Goal: Task Accomplishment & Management: Manage account settings

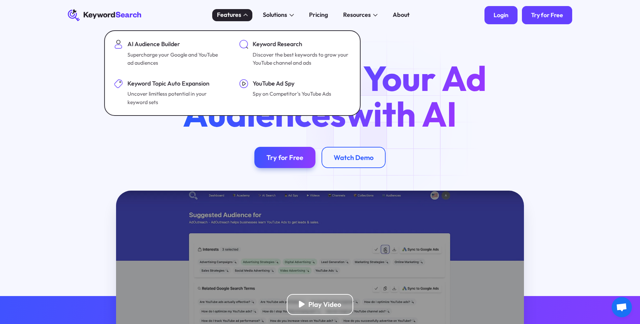
click at [494, 15] on div "Login" at bounding box center [500, 14] width 15 height 7
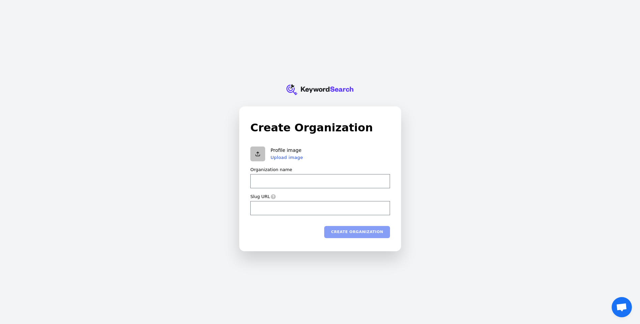
click at [516, 46] on div "KeywordSearch Create Organization Profile image Upload image Organization name …" at bounding box center [320, 162] width 640 height 324
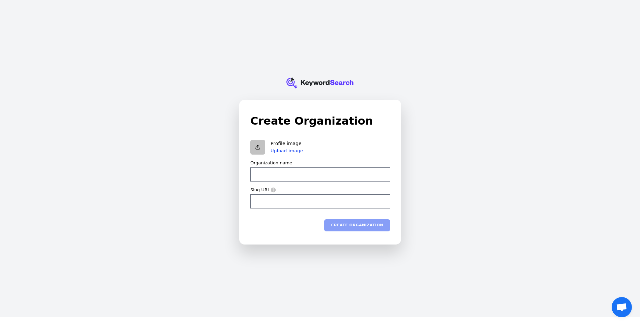
scroll to position [8, 0]
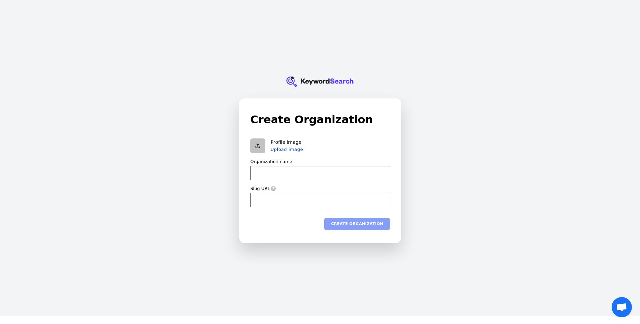
click at [322, 84] on icon "KeywordSearch" at bounding box center [319, 82] width 67 height 34
click at [272, 171] on input "Organization name" at bounding box center [320, 173] width 140 height 14
type input "p"
type input "pr"
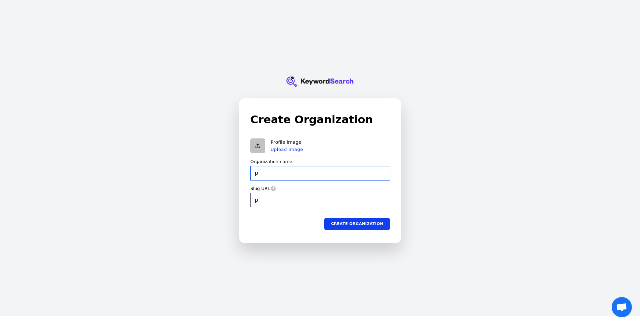
type input "pr"
type input "pre"
type input "prem"
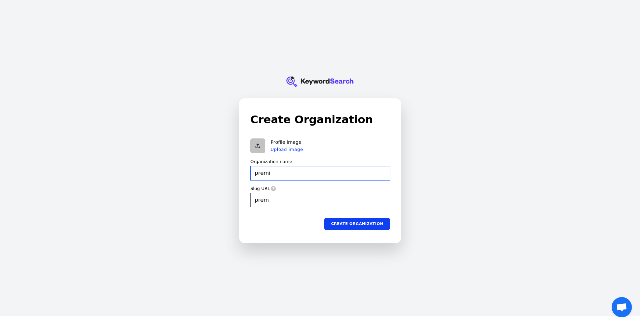
type input "premi"
type input "premie"
type input "premier"
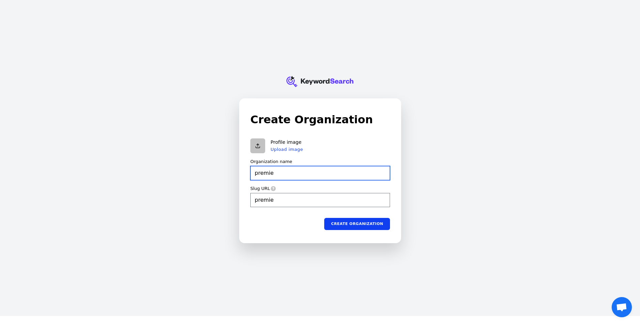
type input "premier"
type input "premier a"
type input "premier-a"
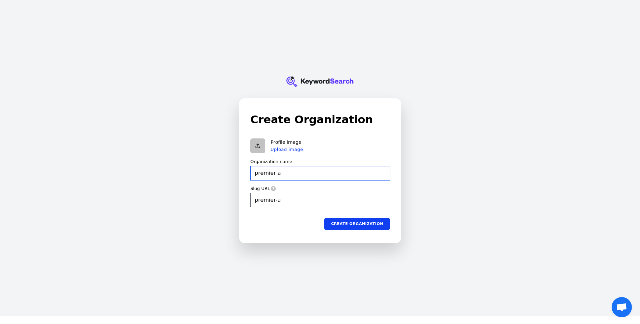
type input "premier au"
type input "premier-au"
type input "premier aut"
type input "premier-aut"
type input "premier auto"
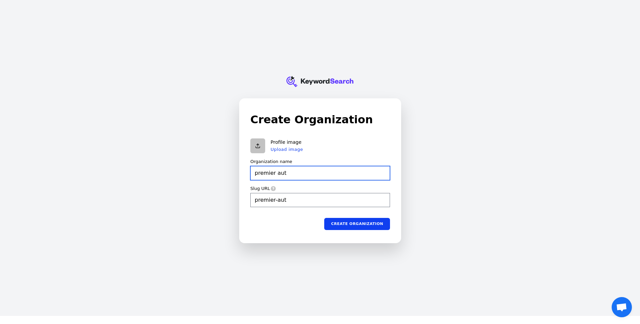
type input "premier-auto"
type input "premier auto"
type input "premier-auto"
click at [354, 225] on button "Create organization" at bounding box center [357, 224] width 66 height 12
type input "premier auto"
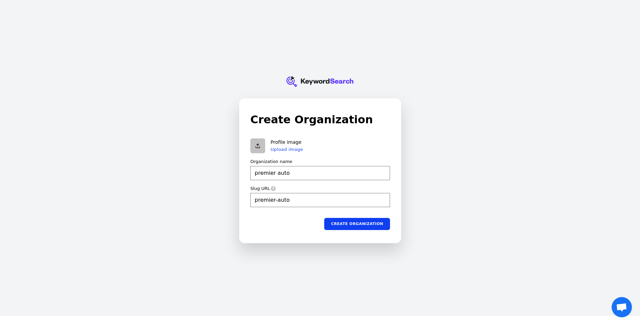
type input "premier-auto"
type input "premier auto"
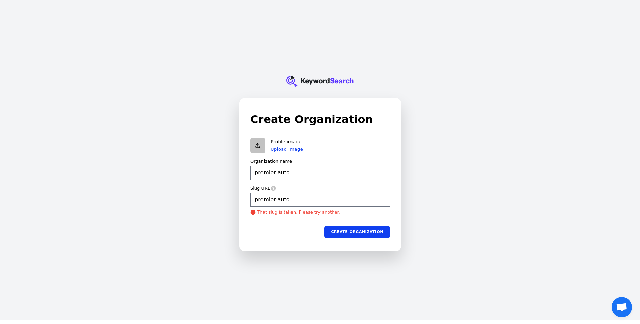
scroll to position [4, 0]
type input "premier-auto"
click at [298, 200] on input "premier-auto" at bounding box center [320, 200] width 140 height 14
type input "premier auto"
type input "premier-auto-"
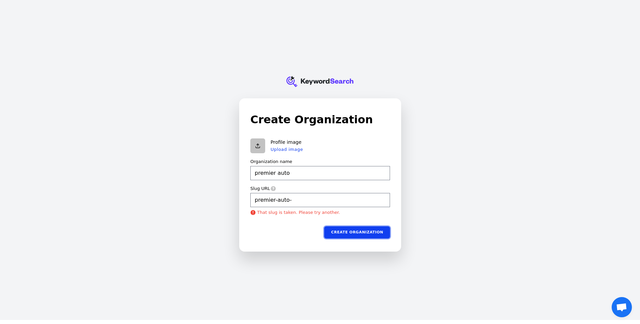
click at [357, 230] on button "Create organization" at bounding box center [357, 232] width 66 height 12
type input "premier auto"
type input "premier-auto-"
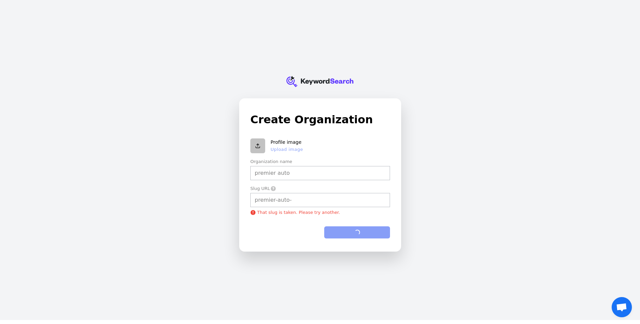
type input "premier auto"
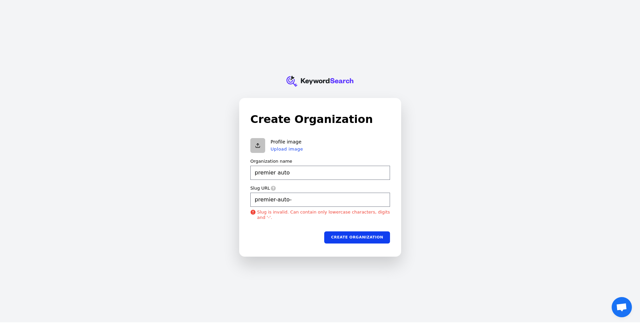
scroll to position [1, 0]
type input "premier-auto-"
click at [301, 202] on input "premier-auto-" at bounding box center [320, 200] width 140 height 14
type input "premier auto"
type input "premier-auto-c"
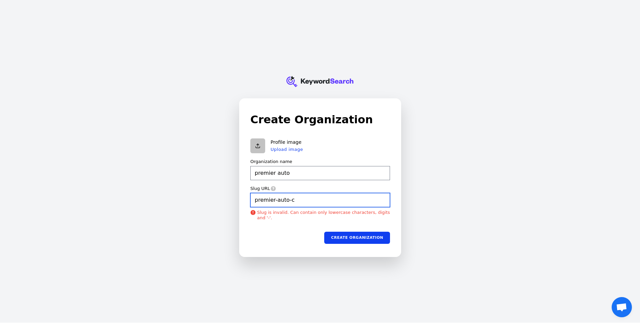
type input "premier auto"
type input "premier-auto-ce"
type input "premier auto"
type input "premier-auto-cen"
type input "premier auto"
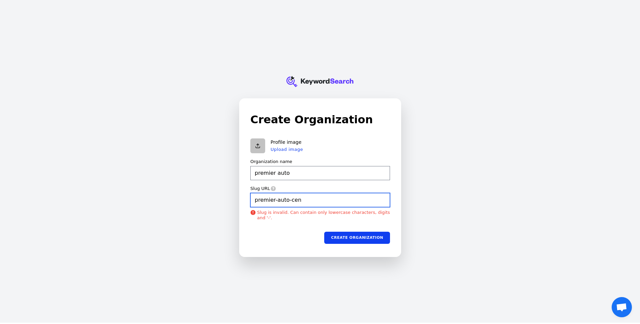
type input "premier-auto-cent"
type input "premier auto"
type input "premier-auto-cente"
type input "premier auto"
type input "premier-auto-center"
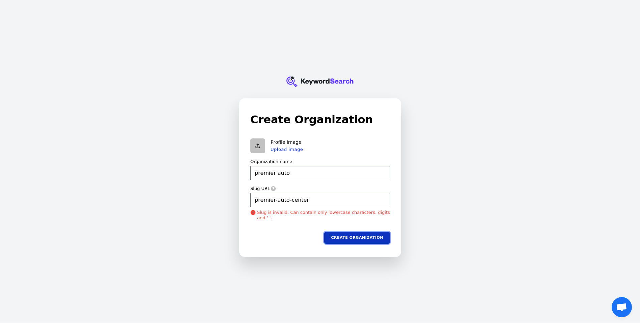
click at [367, 239] on button "Create organization" at bounding box center [357, 238] width 66 height 12
type input "premier auto"
type input "premier-auto-center"
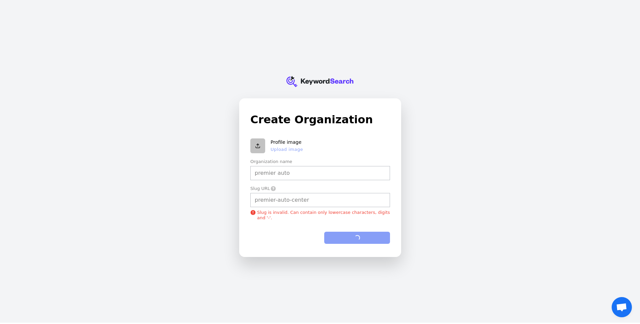
type input "premier auto"
type input "premier-auto-center"
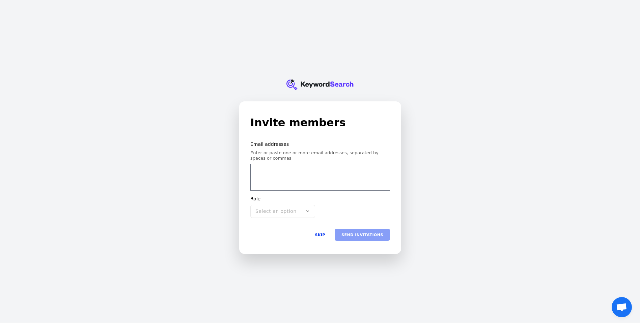
scroll to position [4, 0]
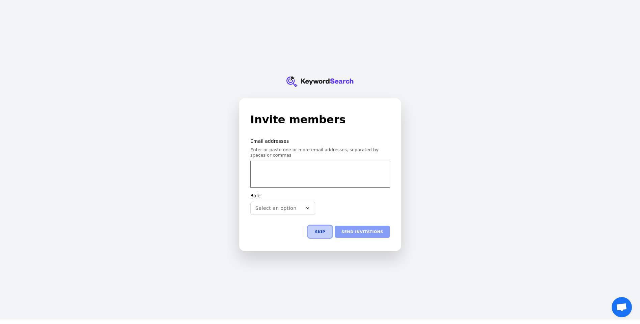
click at [327, 234] on button "Skip" at bounding box center [320, 232] width 24 height 12
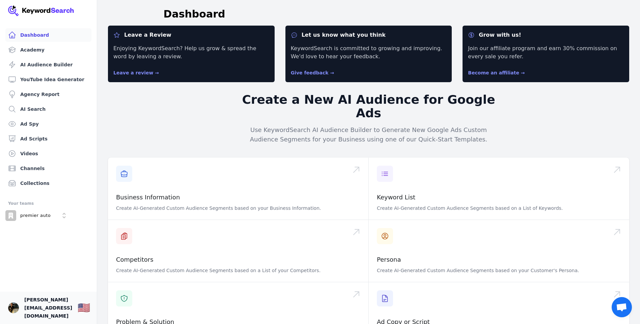
click at [44, 317] on span "scott@premiercarz.com" at bounding box center [48, 308] width 48 height 24
click at [44, 216] on p "premier auto" at bounding box center [35, 216] width 30 height 6
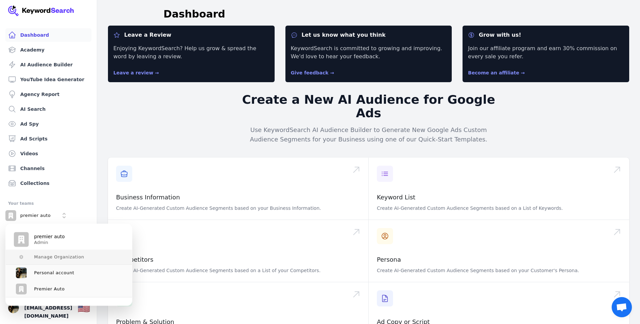
click at [39, 259] on span "Manage Organization" at bounding box center [59, 257] width 50 height 5
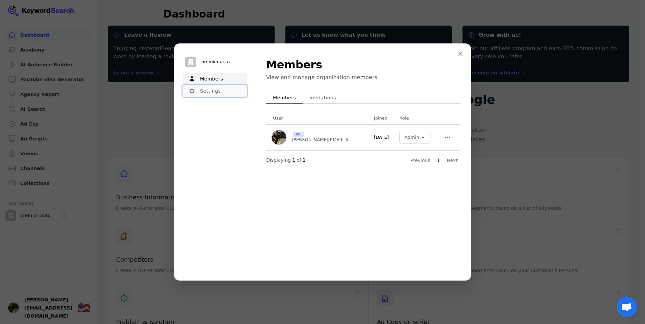
click at [204, 94] on button "Settings" at bounding box center [214, 91] width 64 height 12
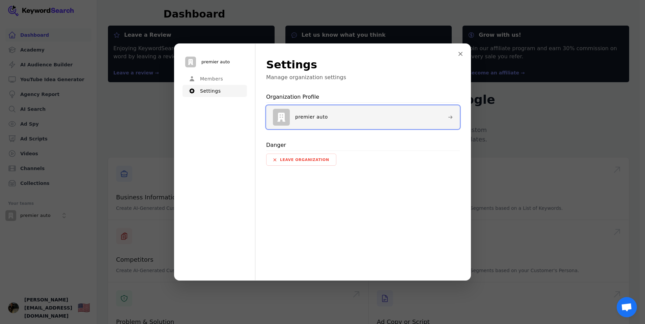
click at [335, 114] on div "premier auto" at bounding box center [357, 117] width 169 height 17
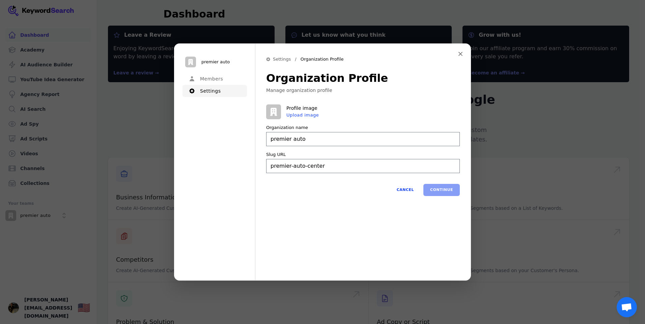
type input "premier auto"
type input "premier-auto-center"
type input "premier auto"
type input "premier-auto-center"
type input "premier auto"
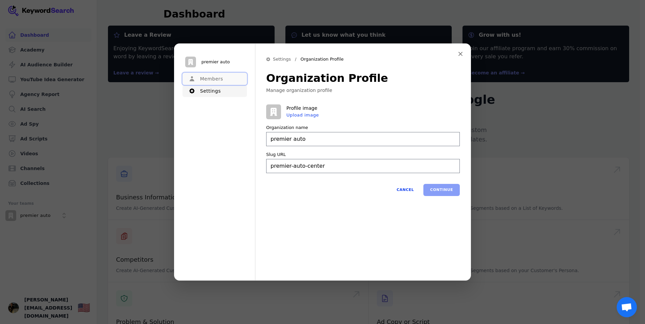
click at [197, 76] on button "Members" at bounding box center [214, 79] width 64 height 12
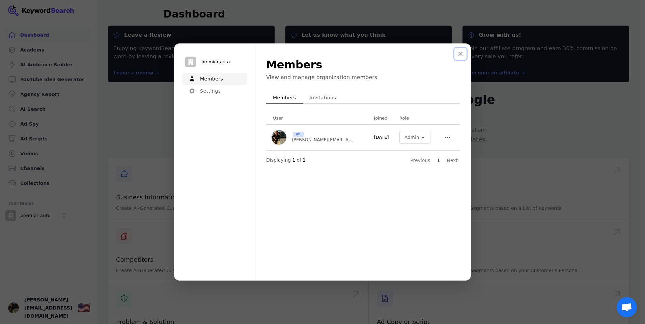
drag, startPoint x: 459, startPoint y: 53, endPoint x: 447, endPoint y: 57, distance: 13.4
click at [459, 53] on icon "Close modal" at bounding box center [459, 53] width 3 height 3
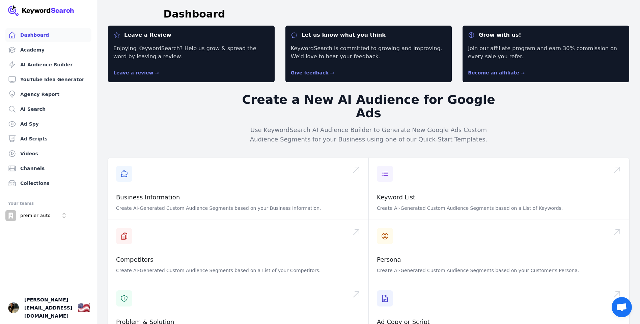
click at [46, 10] on img at bounding box center [41, 10] width 66 height 11
click at [35, 315] on span "scott@premiercarz.com" at bounding box center [48, 308] width 48 height 24
click at [34, 215] on p "premier auto" at bounding box center [35, 216] width 30 height 6
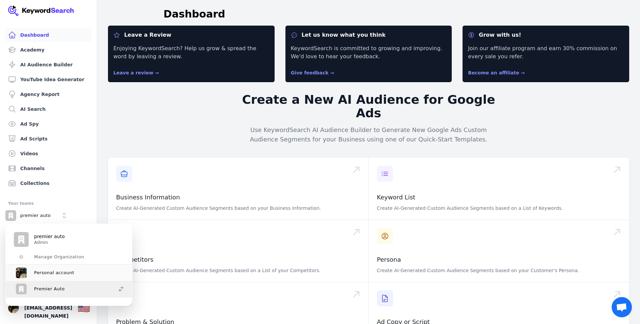
click at [44, 288] on p "Premier Auto" at bounding box center [49, 289] width 31 height 6
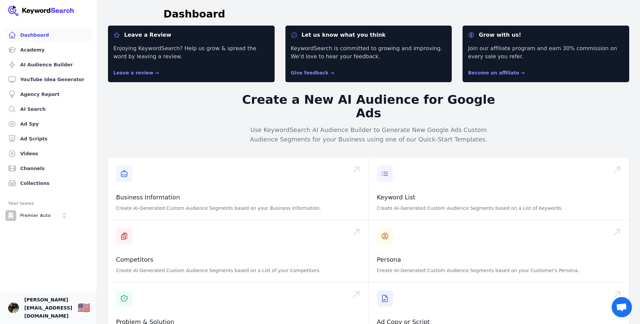
click at [43, 310] on span "scott@premiercarz.com" at bounding box center [48, 308] width 48 height 24
click at [12, 314] on img "Open user button" at bounding box center [13, 308] width 11 height 11
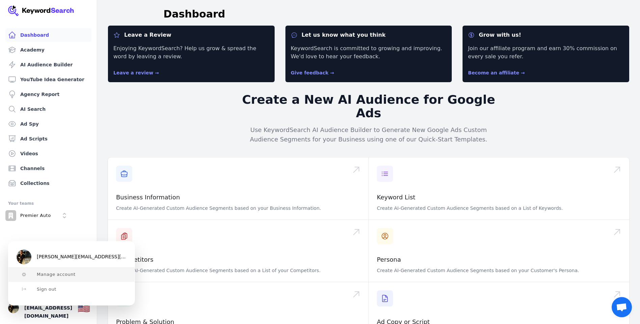
click at [60, 278] on button "Manage account" at bounding box center [71, 274] width 126 height 15
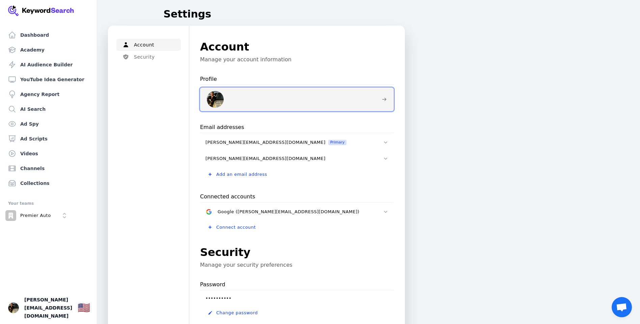
click at [305, 102] on div at bounding box center [291, 99] width 169 height 17
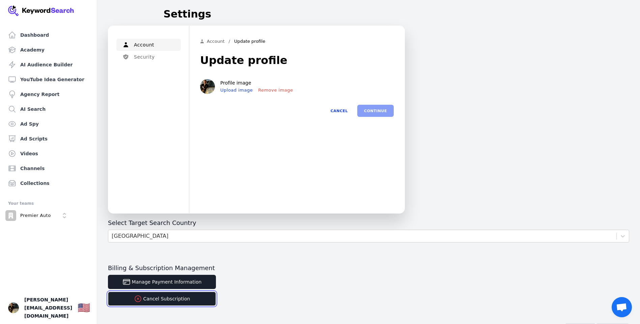
click at [157, 300] on button "Cancel Subscription" at bounding box center [162, 299] width 108 height 14
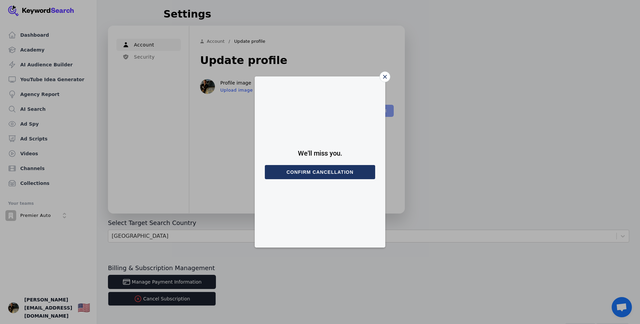
click at [306, 171] on button "Confirm cancellation" at bounding box center [320, 172] width 110 height 14
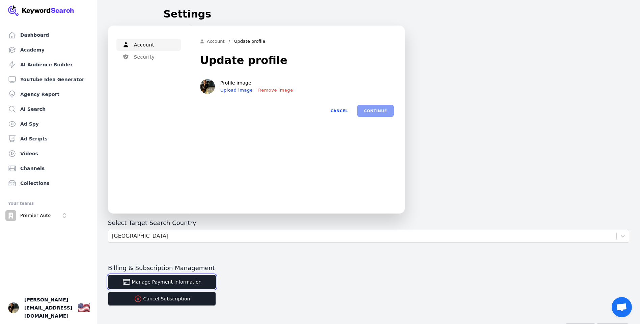
click at [203, 283] on button "Manage Payment Information" at bounding box center [162, 282] width 108 height 14
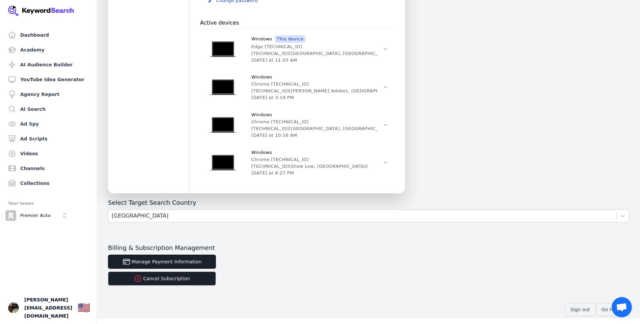
scroll to position [315, 0]
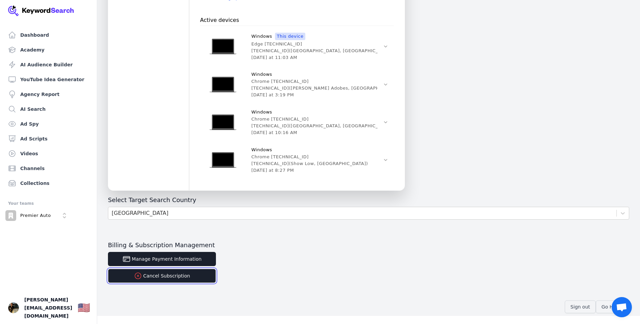
click at [176, 275] on button "Cancel Subscription" at bounding box center [162, 276] width 108 height 14
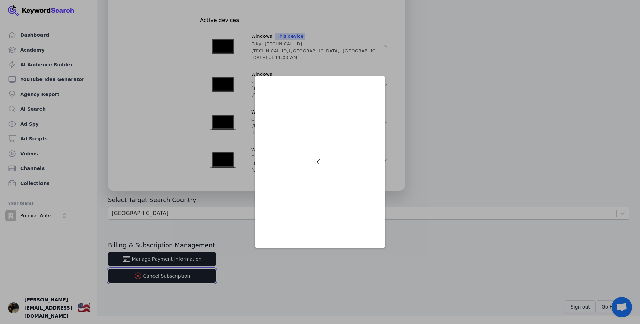
scroll to position [0, 0]
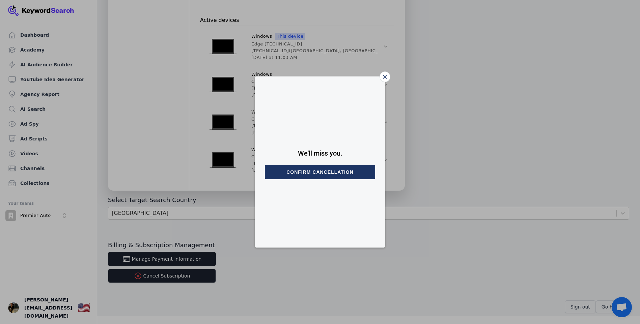
click at [335, 171] on button "Confirm cancellation" at bounding box center [320, 172] width 110 height 14
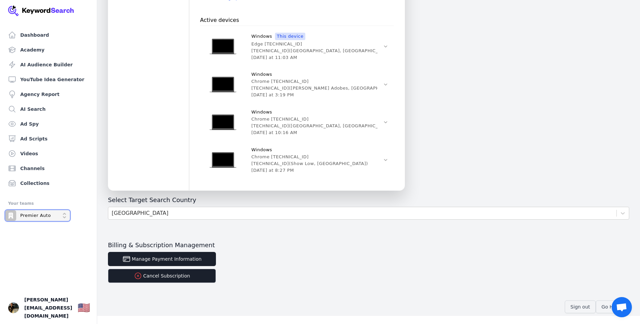
click at [51, 217] on button "Premier Auto" at bounding box center [37, 215] width 64 height 11
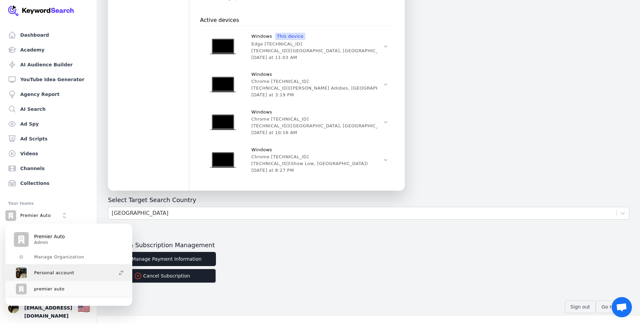
click at [52, 275] on span "Personal account" at bounding box center [54, 272] width 40 height 5
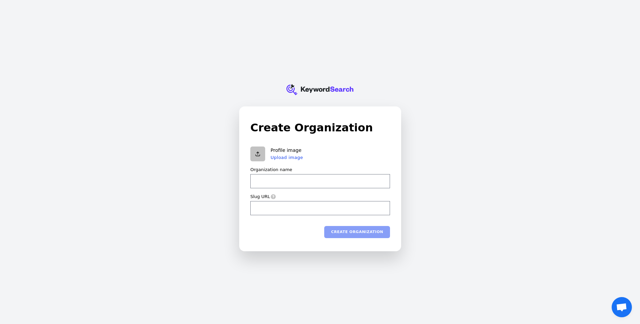
click at [303, 185] on input "Organization name" at bounding box center [320, 181] width 140 height 14
type input "premier auto"
type input "premier-auto"
click at [340, 233] on button "Create organization" at bounding box center [357, 232] width 66 height 12
type input "premier auto"
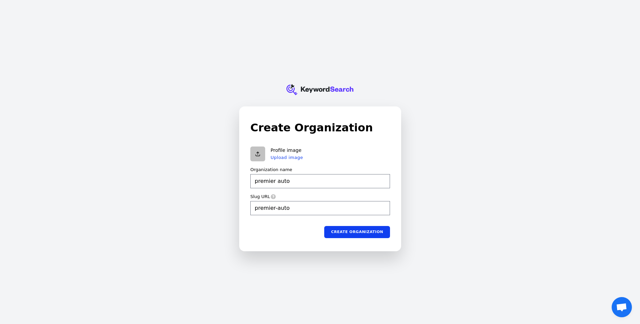
type input "premier-auto"
type input "premier auto"
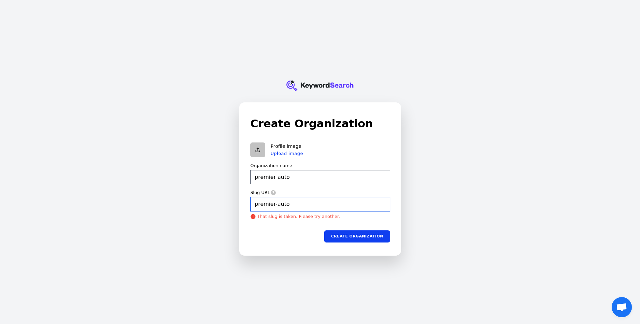
type input "premier-auto"
type input "premier auto"
type input "premier-auto-"
type input "premier auto"
type input "premier-auto-c"
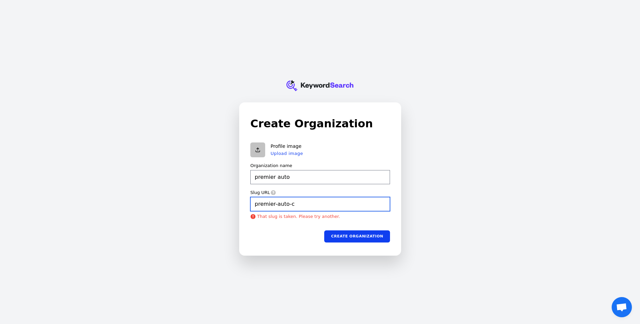
type input "premier auto"
type input "premier-auto-ce"
type input "premier auto"
type input "premier-auto-cen"
type input "premier auto"
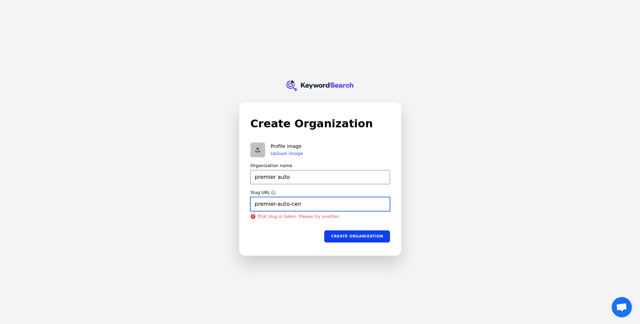
type input "premier-auto-cent"
type input "premier auto"
type input "premier-auto-cente"
type input "premier auto"
type input "premier-auto-center"
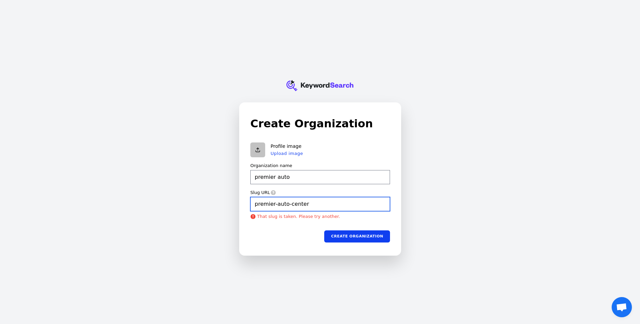
type input "premier auto"
type input "premier-auto-centers"
click at [250, 143] on button "submit" at bounding box center [250, 143] width 0 height 0
type input "premier auto"
type input "premier-auto-centers"
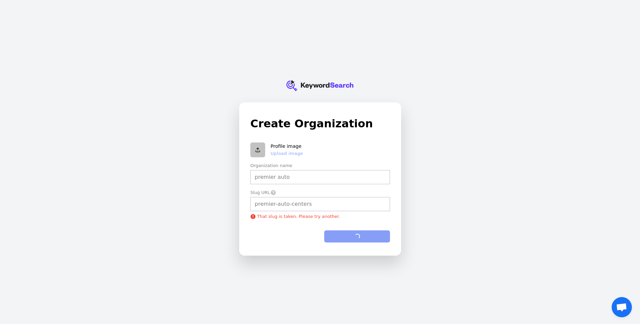
type input "premier auto"
type input "premier-auto-centers"
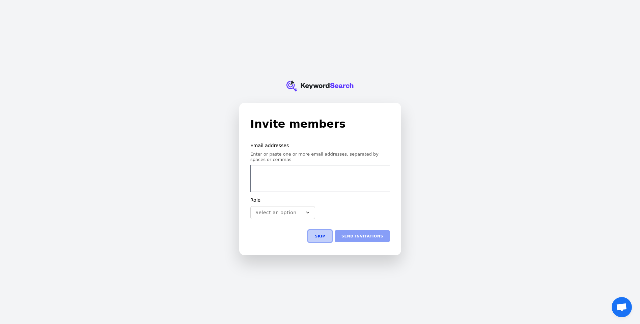
click at [328, 236] on button "Skip" at bounding box center [320, 236] width 24 height 12
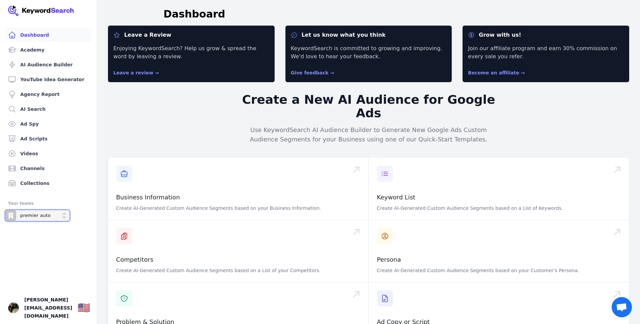
click at [39, 216] on p "premier auto" at bounding box center [35, 216] width 30 height 6
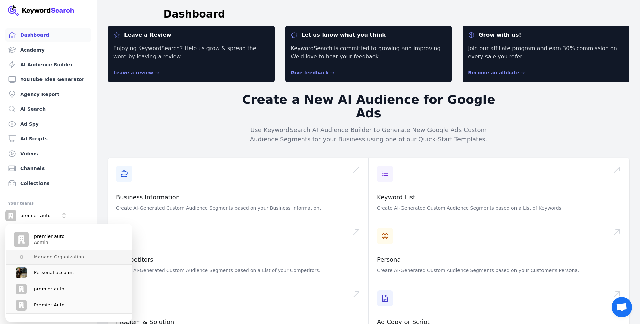
click at [37, 256] on span "Manage Organization" at bounding box center [59, 257] width 50 height 5
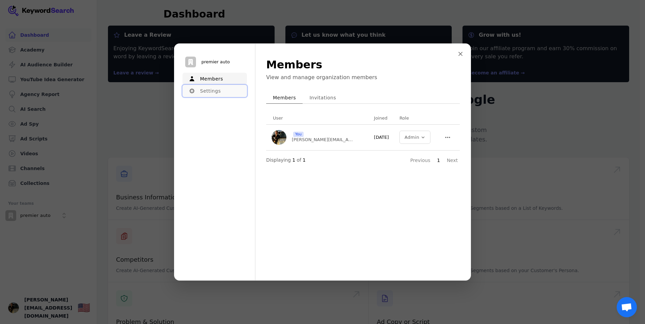
click at [211, 90] on button "Settings" at bounding box center [214, 91] width 64 height 12
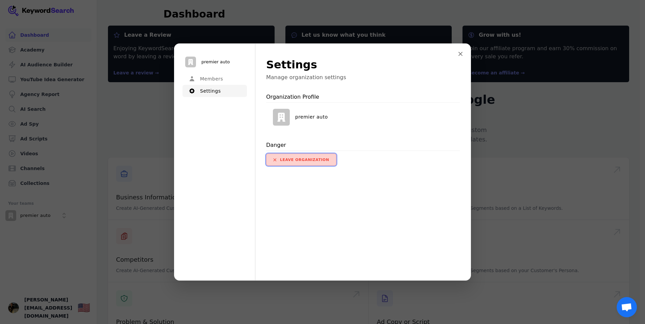
click at [300, 155] on button "Leave organization" at bounding box center [301, 160] width 70 height 12
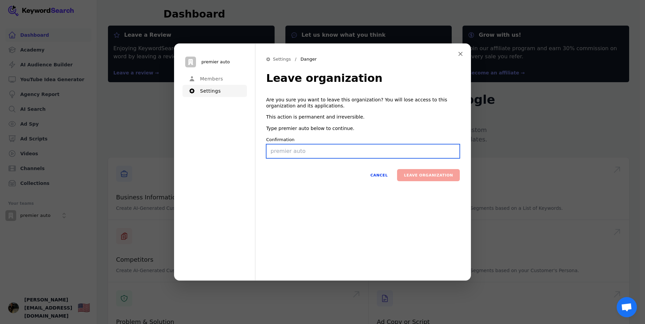
click at [314, 154] on input "Confirmation" at bounding box center [363, 151] width 194 height 14
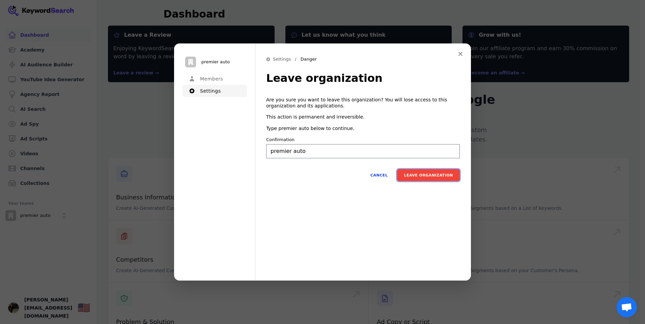
click at [445, 179] on button "Leave organization" at bounding box center [428, 175] width 63 height 12
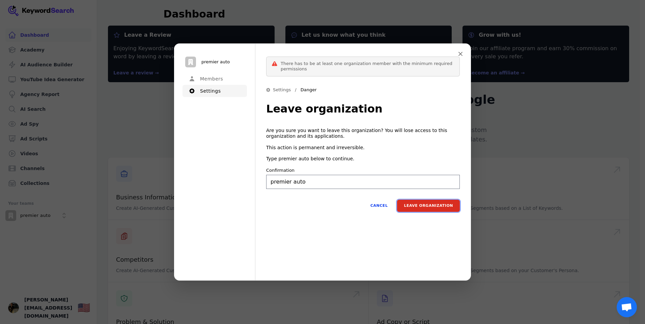
click at [422, 207] on button "Leave organization" at bounding box center [428, 206] width 63 height 12
type input "premier auto"
click at [210, 77] on button "Members" at bounding box center [214, 79] width 64 height 12
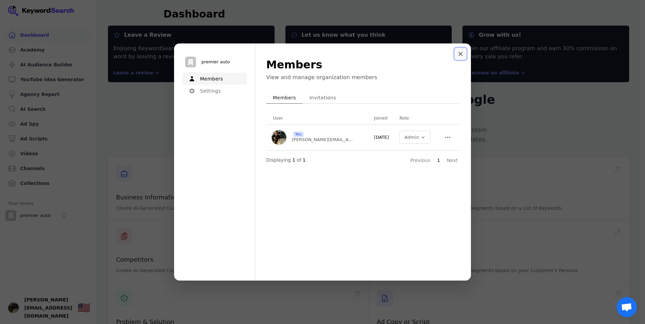
click at [456, 56] on button "Close modal" at bounding box center [460, 54] width 12 height 12
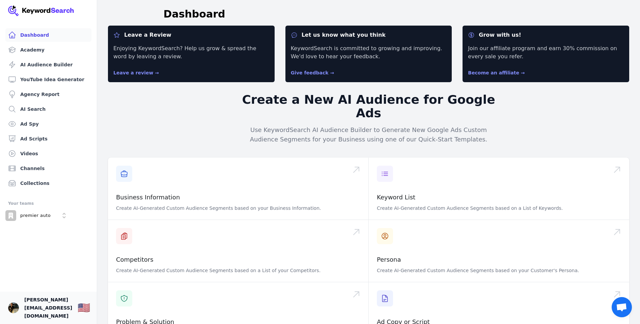
click at [48, 311] on span "scott@premiercarz.com" at bounding box center [48, 308] width 48 height 24
click at [18, 311] on img "Open user button" at bounding box center [13, 308] width 11 height 11
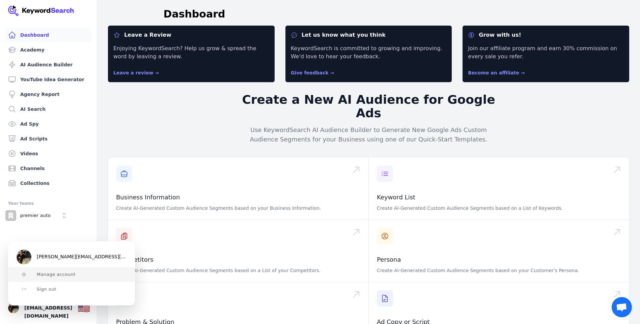
click at [44, 274] on span "Manage account" at bounding box center [56, 274] width 39 height 5
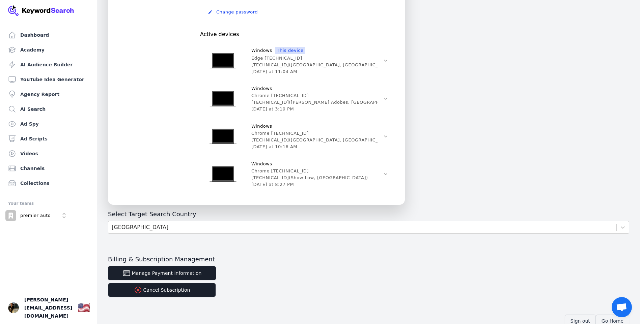
scroll to position [303, 0]
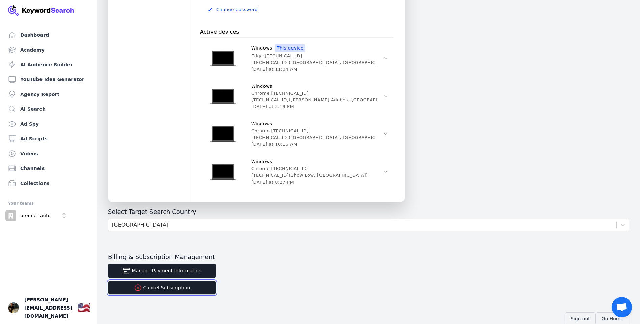
click at [150, 291] on button "Cancel Subscription" at bounding box center [162, 288] width 108 height 14
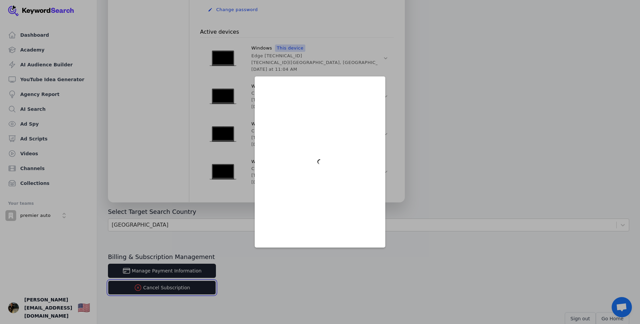
scroll to position [0, 0]
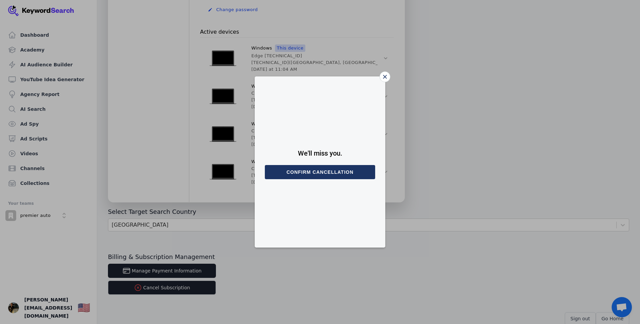
click at [335, 174] on button "Confirm cancellation" at bounding box center [320, 172] width 110 height 14
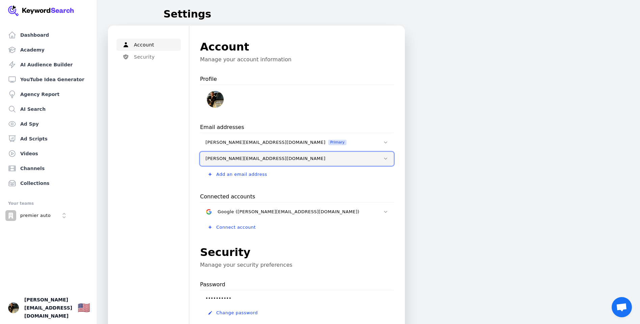
click at [385, 156] on icon at bounding box center [385, 158] width 5 height 5
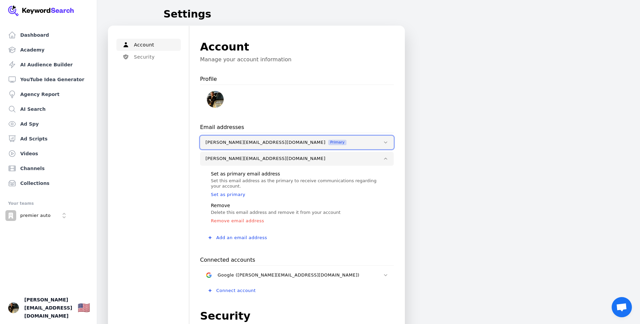
click at [383, 144] on icon at bounding box center [385, 142] width 5 height 5
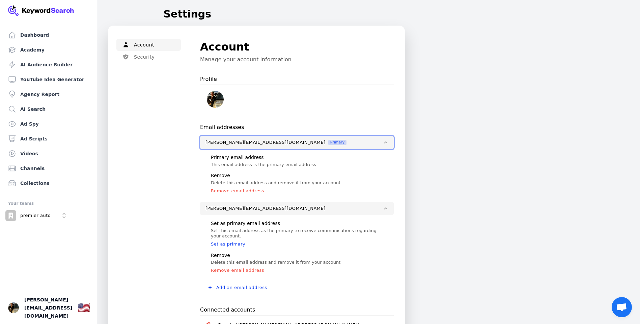
scroll to position [135, 0]
